Goal: Task Accomplishment & Management: Manage account settings

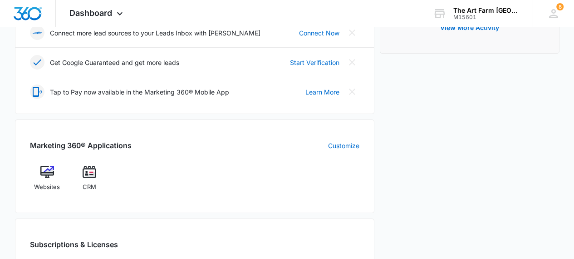
scroll to position [268, 0]
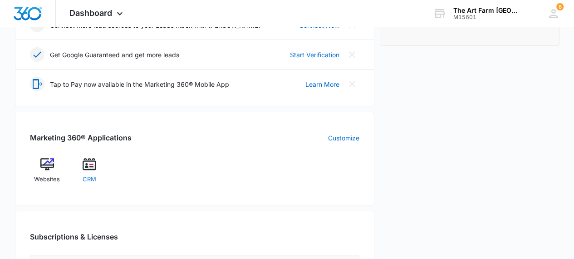
click at [87, 180] on span "CRM" at bounding box center [90, 179] width 14 height 9
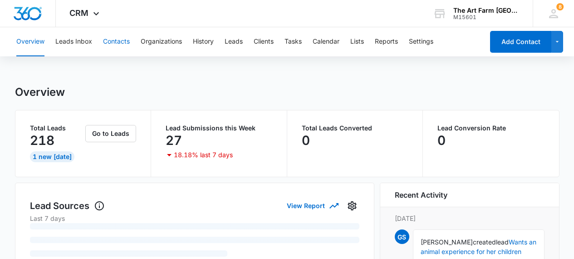
click at [124, 41] on button "Contacts" at bounding box center [116, 41] width 27 height 29
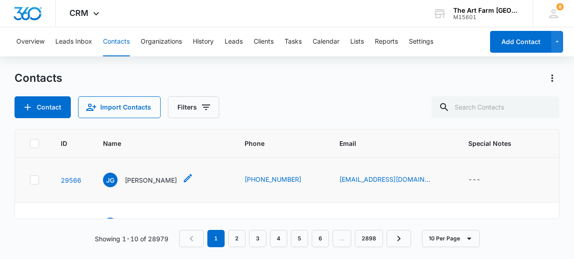
click at [147, 178] on p "[PERSON_NAME]" at bounding box center [151, 180] width 52 height 10
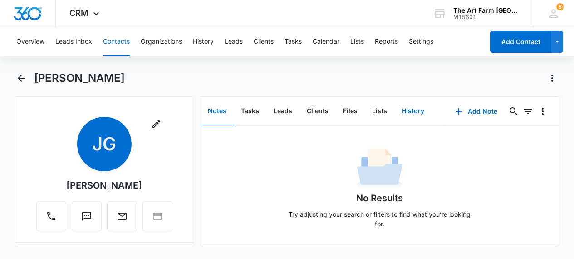
click at [411, 112] on button "History" at bounding box center [413, 111] width 37 height 28
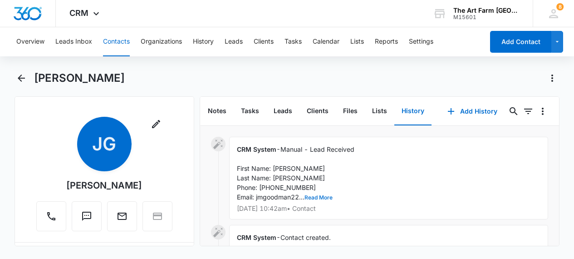
click at [326, 197] on button "Read More" at bounding box center [319, 197] width 28 height 5
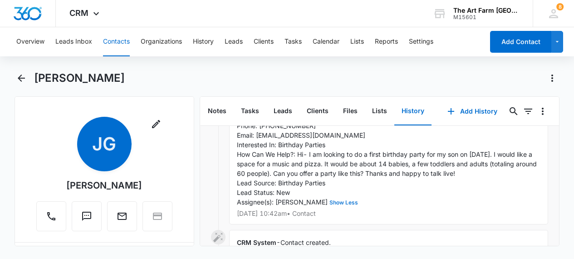
scroll to position [63, 0]
click at [24, 79] on icon "Back" at bounding box center [21, 78] width 11 height 11
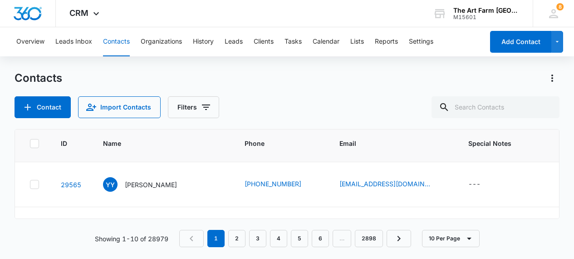
scroll to position [42, 0]
click at [159, 180] on p "[PERSON_NAME]" at bounding box center [151, 183] width 52 height 10
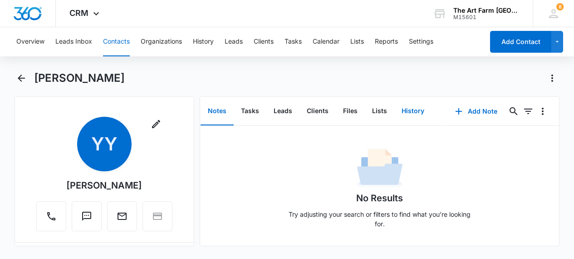
click at [419, 111] on button "History" at bounding box center [413, 111] width 37 height 28
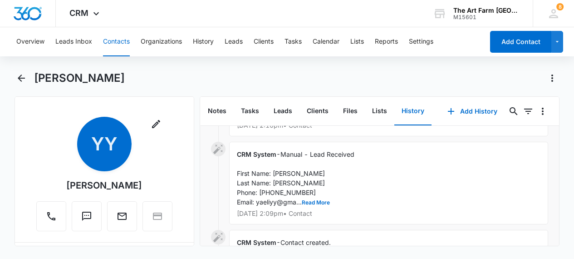
scroll to position [60, 0]
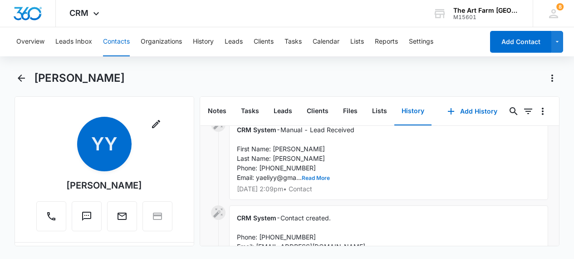
click at [312, 178] on button "Read More" at bounding box center [316, 177] width 28 height 5
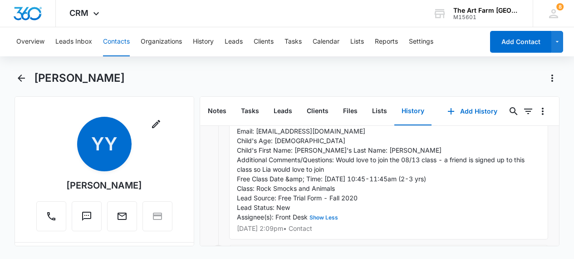
scroll to position [107, 0]
click at [20, 74] on icon "Back" at bounding box center [21, 78] width 11 height 11
